Goal: Check status: Check status

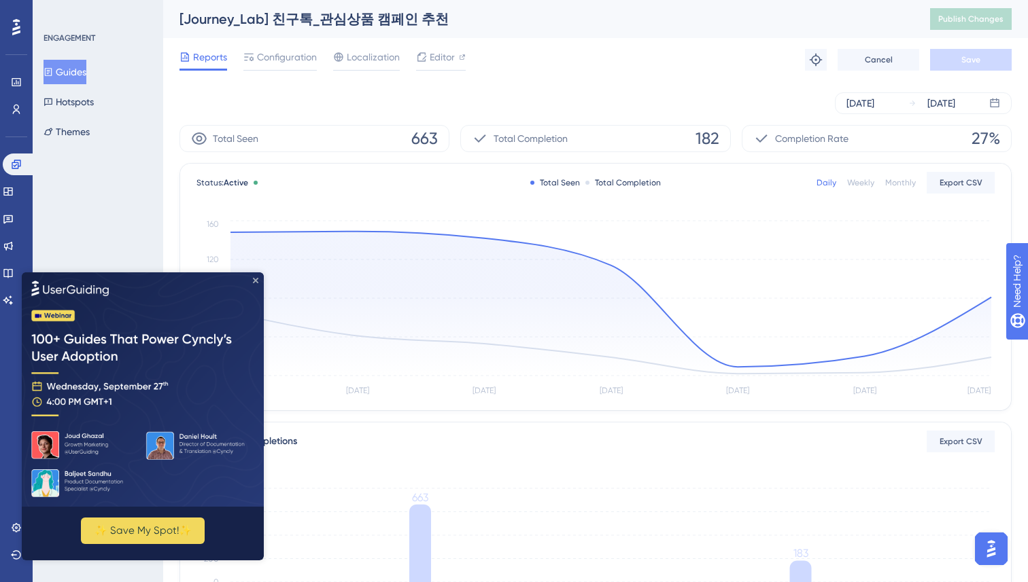
click at [256, 277] on icon "Close Preview" at bounding box center [255, 279] width 5 height 5
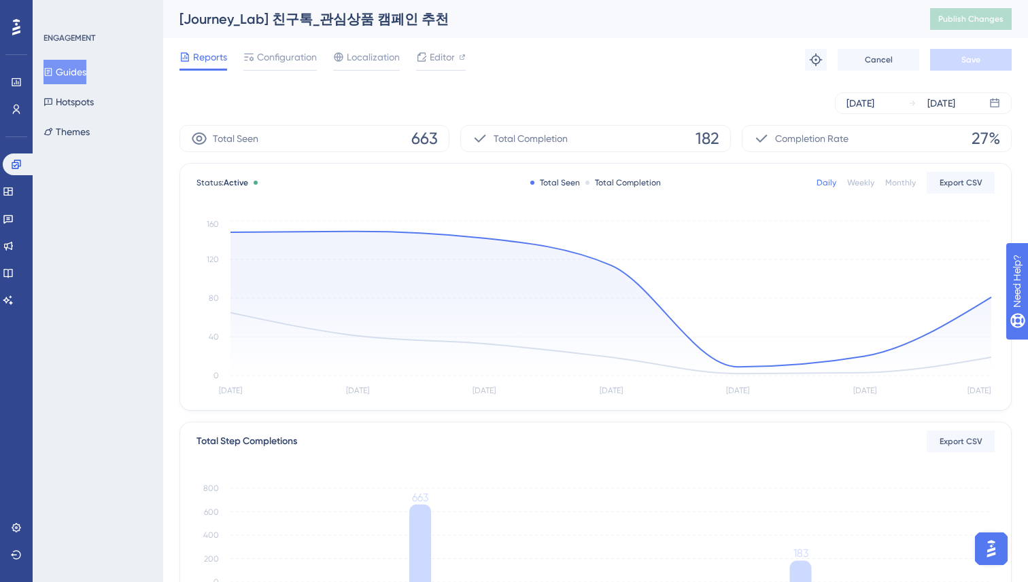
click at [430, 103] on div "[DATE] [DATE]" at bounding box center [595, 103] width 832 height 22
click at [300, 58] on span "Configuration" at bounding box center [287, 57] width 60 height 16
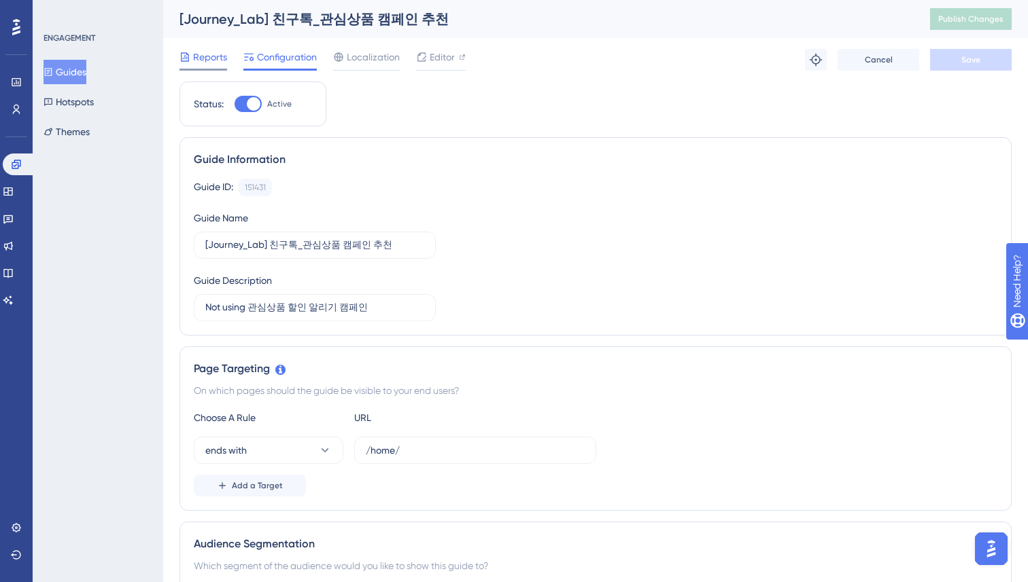
click at [204, 61] on span "Reports" at bounding box center [210, 57] width 34 height 16
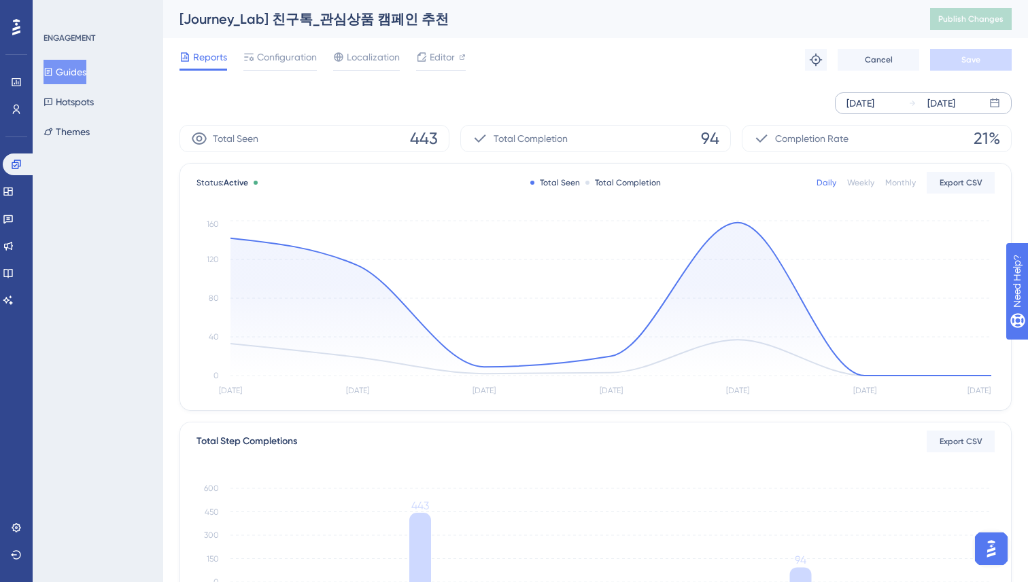
click at [911, 98] on div "[DATE]" at bounding box center [931, 103] width 47 height 16
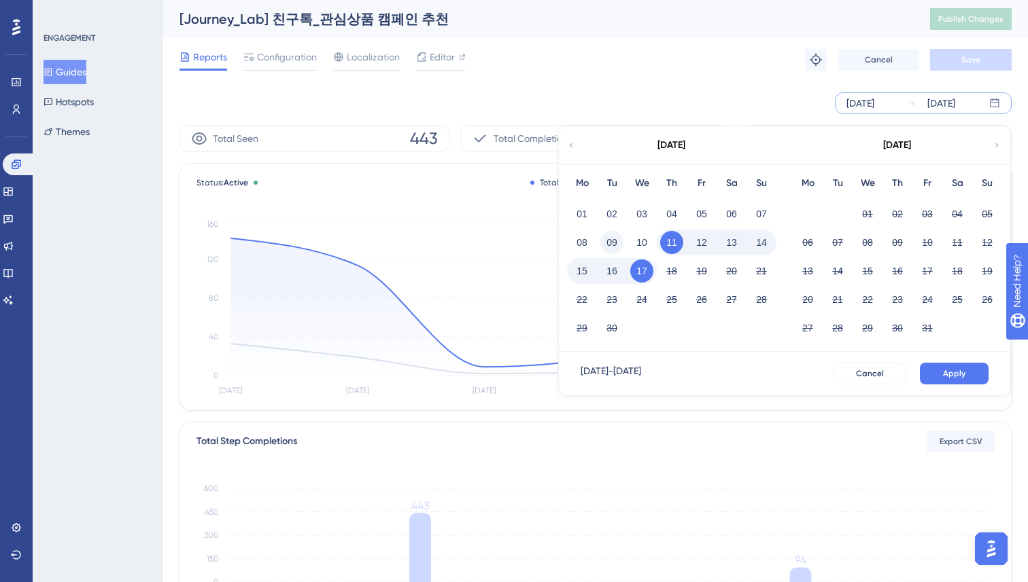
click at [606, 238] on button "09" at bounding box center [611, 242] width 23 height 23
click at [942, 375] on button "Apply" at bounding box center [954, 374] width 69 height 22
